Goal: Task Accomplishment & Management: Use online tool/utility

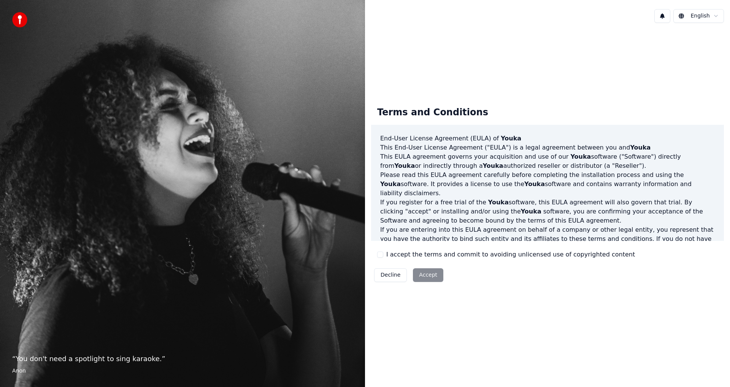
click at [382, 253] on button "I accept the terms and commit to avoiding unlicensed use of copyrighted content" at bounding box center [380, 254] width 6 height 6
click at [418, 271] on button "Accept" at bounding box center [428, 275] width 30 height 14
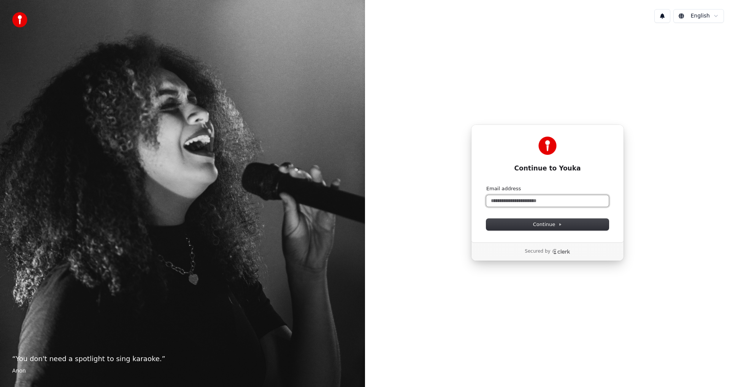
click at [507, 198] on input "Email address" at bounding box center [547, 200] width 122 height 11
click at [553, 221] on span "Continue" at bounding box center [547, 224] width 29 height 7
type input "**********"
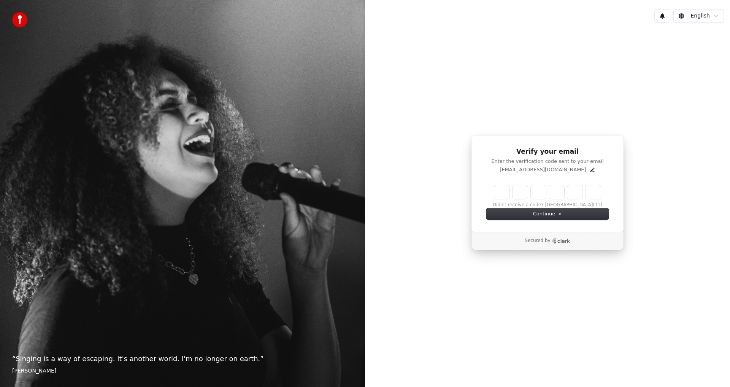
click at [502, 194] on input "Enter verification code" at bounding box center [547, 192] width 106 height 14
type input "******"
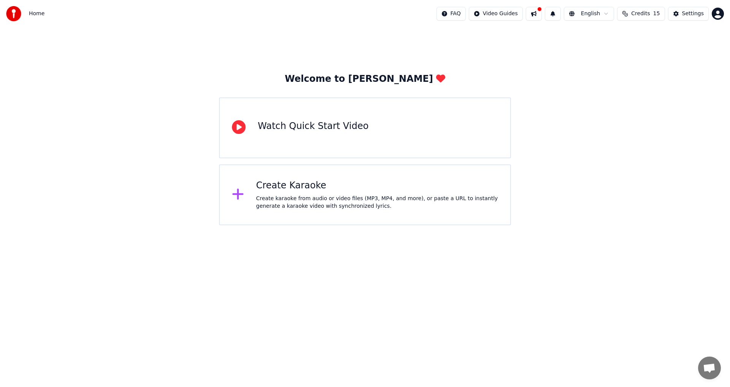
click at [276, 194] on div "Create Karaoke Create karaoke from audio or video files (MP3, MP4, and more), o…" at bounding box center [377, 194] width 242 height 30
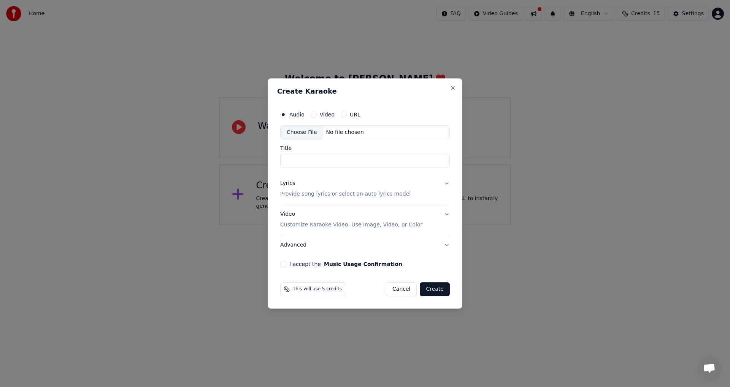
click at [448, 87] on div "Create Karaoke Audio Video URL Choose File No file chosen Title Lyrics Provide …" at bounding box center [365, 193] width 195 height 230
click at [455, 88] on button "Close" at bounding box center [453, 88] width 6 height 6
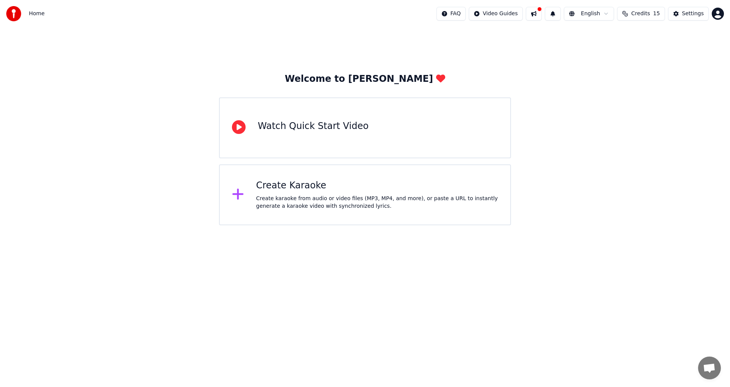
click at [649, 15] on span "Credits" at bounding box center [640, 14] width 19 height 8
click at [683, 12] on button "Settings" at bounding box center [688, 14] width 41 height 14
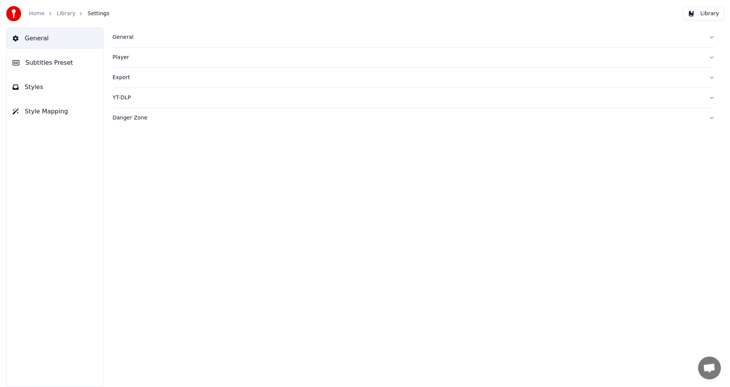
click at [32, 13] on link "Home" at bounding box center [37, 14] width 16 height 8
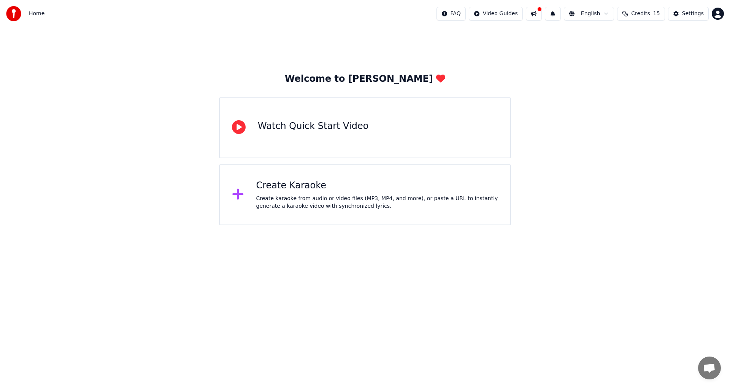
click at [648, 15] on span "Credits" at bounding box center [640, 14] width 19 height 8
click at [640, 71] on button "Refresh" at bounding box center [644, 70] width 39 height 14
click at [609, 51] on td "15" at bounding box center [601, 51] width 22 height 14
click at [607, 52] on td "15" at bounding box center [601, 51] width 22 height 14
click at [605, 51] on td "15" at bounding box center [601, 51] width 22 height 14
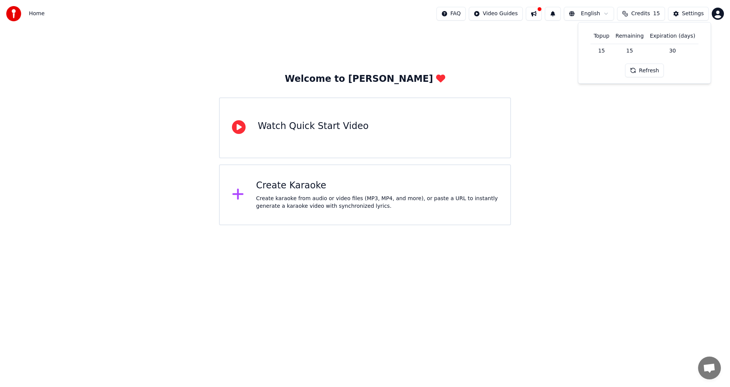
click at [660, 46] on td "30" at bounding box center [671, 51] width 51 height 14
click at [719, 13] on html "Home FAQ Video Guides English Credits 15 Settings Welcome to Youka Watch Quick …" at bounding box center [365, 112] width 730 height 225
click at [677, 43] on div "Billing" at bounding box center [683, 49] width 87 height 12
click at [306, 182] on div "Create Karaoke" at bounding box center [377, 185] width 242 height 12
